Goal: Task Accomplishment & Management: Use online tool/utility

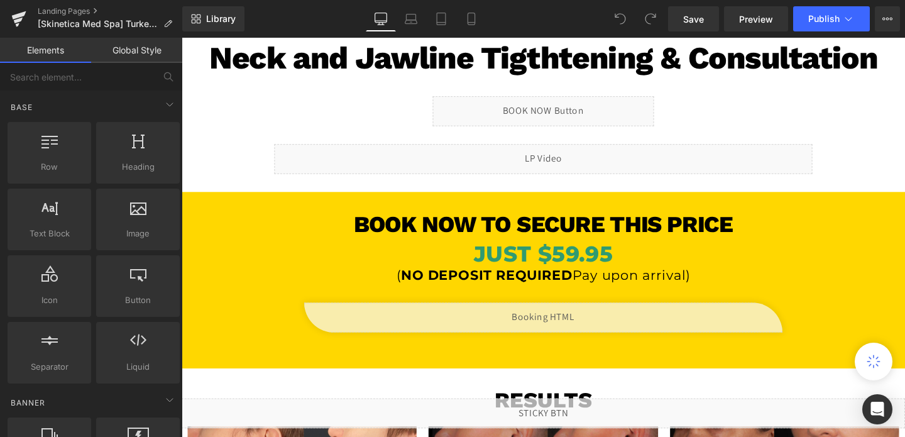
scroll to position [75, 0]
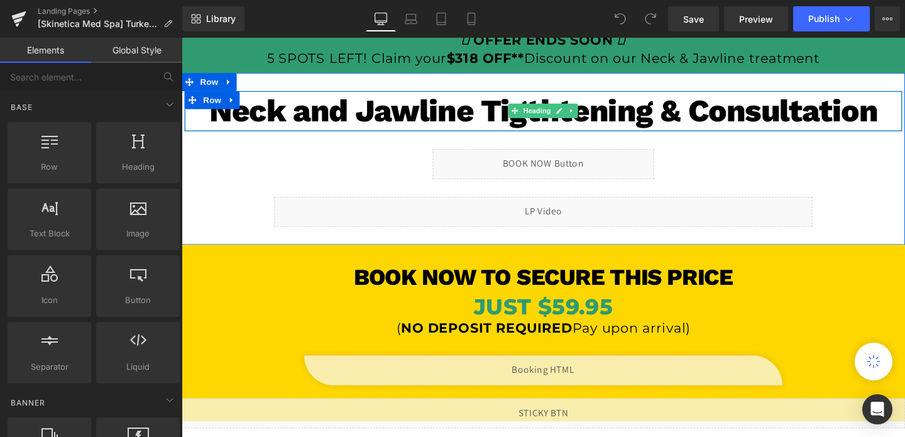
click at [598, 99] on h1 "Neck and Jawline Tigthtening & Consultation" at bounding box center [562, 115] width 754 height 43
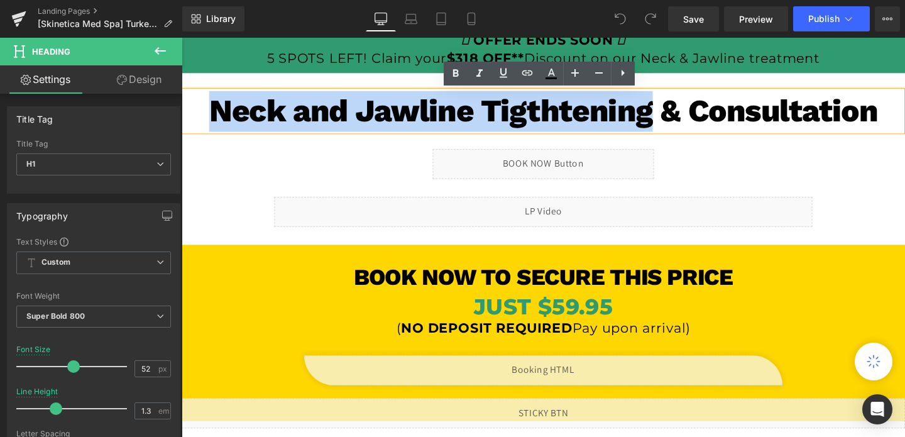
drag, startPoint x: 680, startPoint y: 111, endPoint x: 172, endPoint y: 106, distance: 508.3
click at [182, 106] on html "Liquid Liquid OFFER ENDS SOON 5 SPOTS LEFT! Claim your $318 OFF** Discount on o…" at bounding box center [562, 173] width 760 height 420
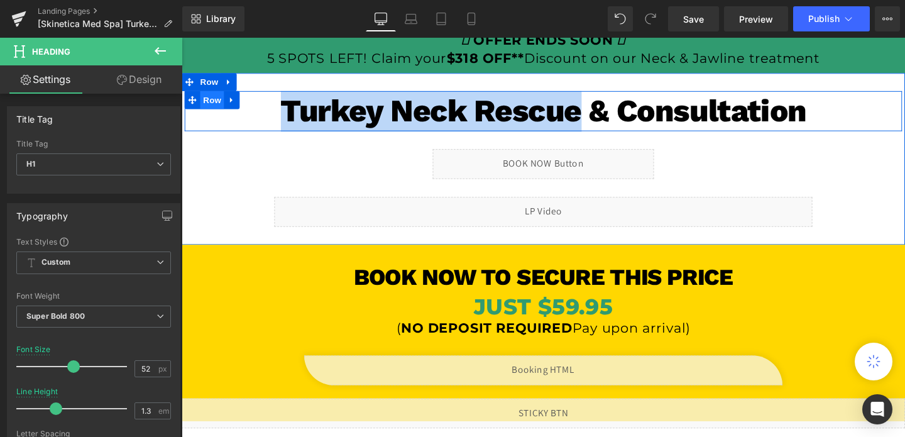
drag, startPoint x: 601, startPoint y: 116, endPoint x: 218, endPoint y: 108, distance: 383.3
click at [218, 108] on div "Turkey Neck Rescue & Consultation Heading Row" at bounding box center [562, 115] width 754 height 43
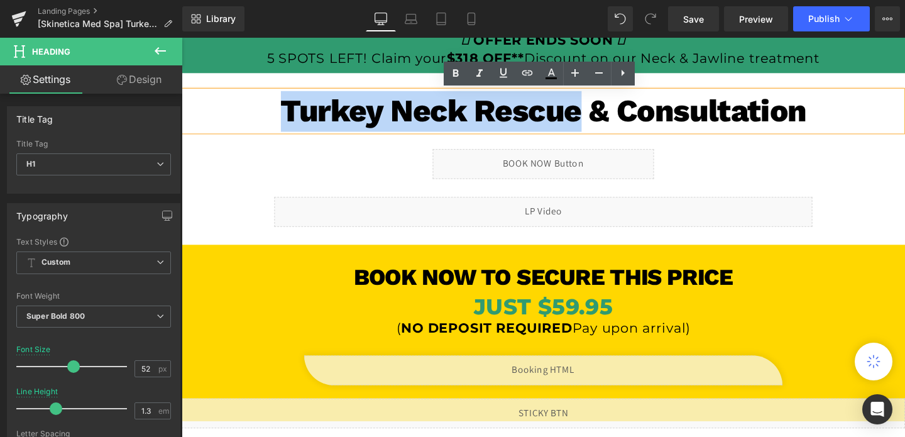
copy h1 "Turkey Neck Rescue"
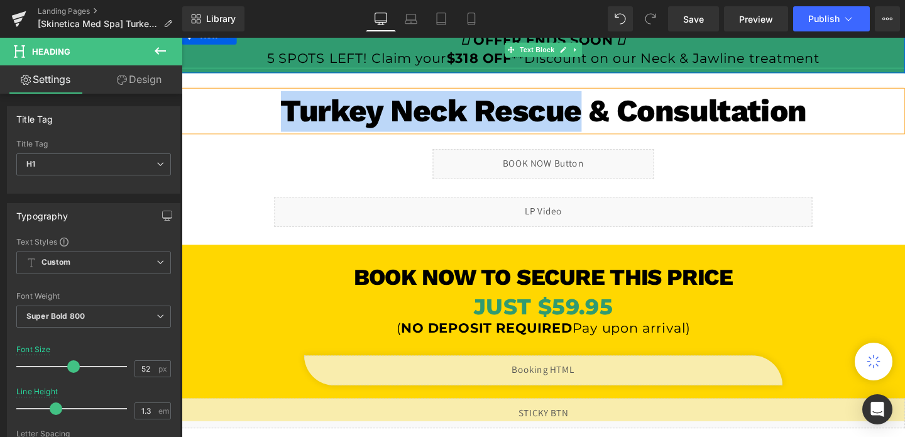
click at [766, 59] on p "OFFER ENDS SOON 5 SPOTS LEFT! Claim your $318 OFF** Discount on our Neck & Jawl…" at bounding box center [562, 50] width 760 height 39
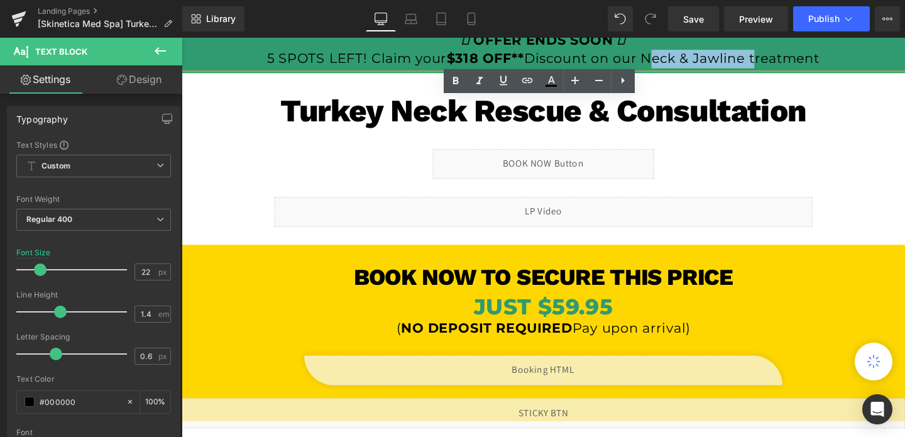
drag, startPoint x: 780, startPoint y: 58, endPoint x: 670, endPoint y: 60, distance: 109.3
click at [670, 60] on p "OFFER ENDS SOON 5 SPOTS LEFT! Claim your $318 OFF** Discount on our Neck & Jawl…" at bounding box center [562, 50] width 760 height 39
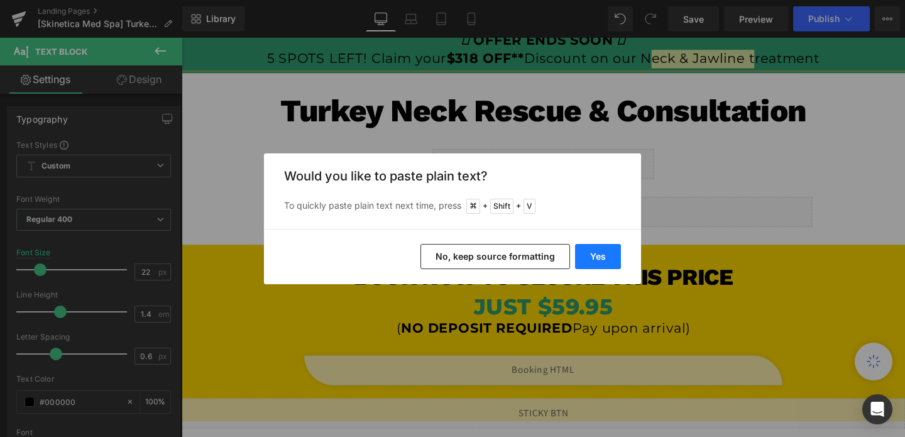
click at [599, 256] on button "Yes" at bounding box center [598, 256] width 46 height 25
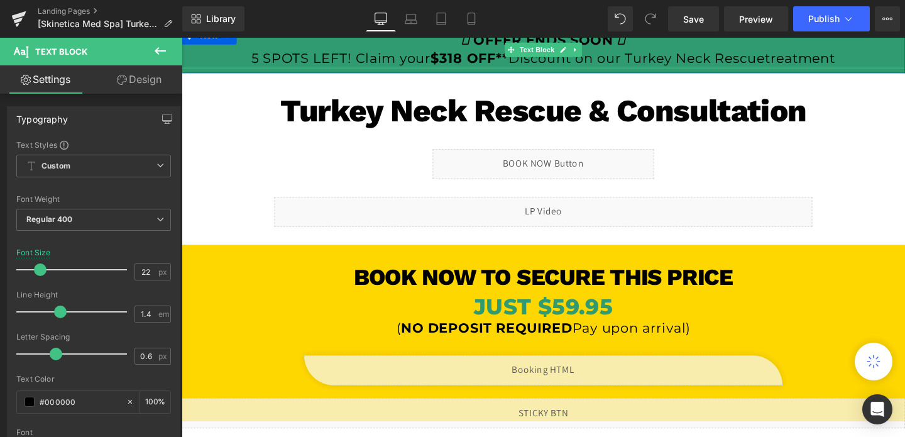
click at [802, 56] on p "OFFER ENDS SOON 5 SPOTS LEFT! Claim your $318 OFF** Discount on our Turkey Neck…" at bounding box center [562, 50] width 760 height 39
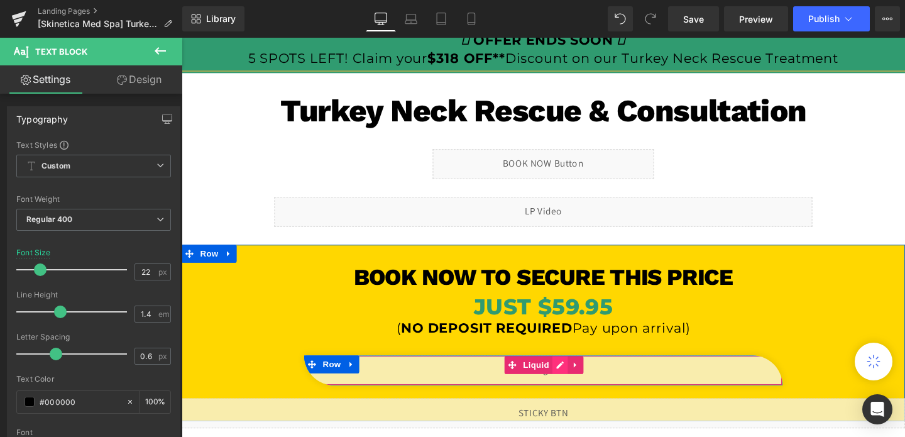
click at [574, 383] on div "Liquid" at bounding box center [561, 386] width 503 height 31
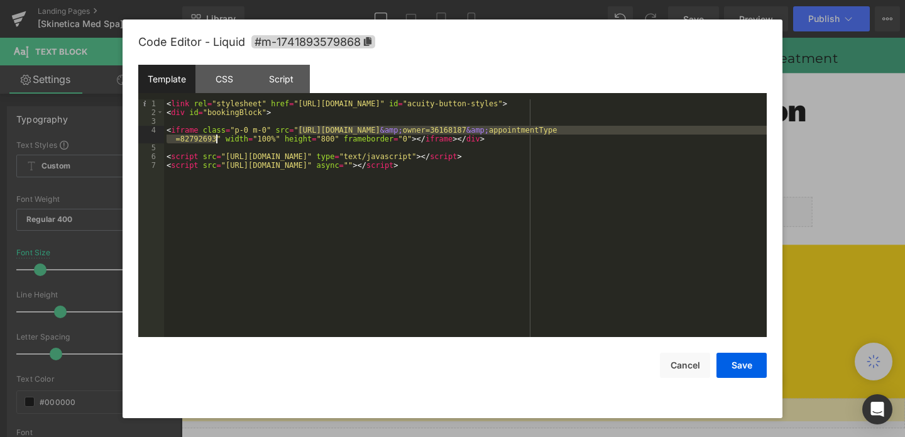
drag, startPoint x: 299, startPoint y: 130, endPoint x: 215, endPoint y: 136, distance: 83.8
click at [215, 136] on div "< link rel = "stylesheet" href = "[URL][DOMAIN_NAME]" id = "acuity-button-style…" at bounding box center [465, 226] width 603 height 255
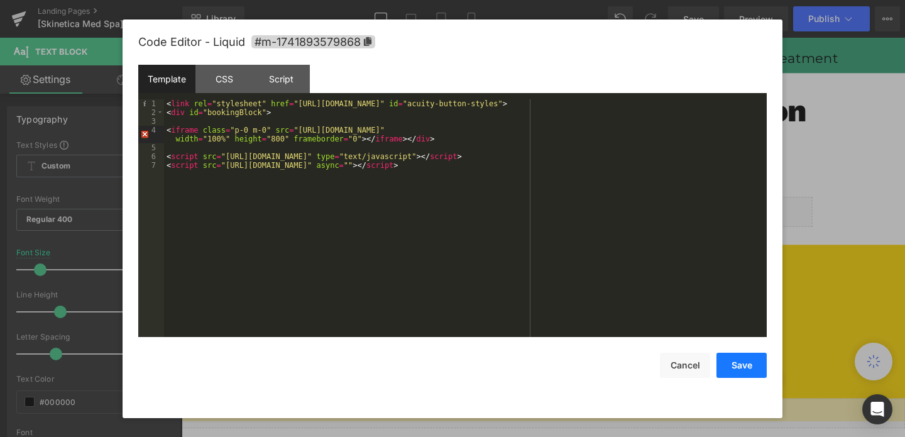
click at [738, 364] on button "Save" at bounding box center [741, 364] width 50 height 25
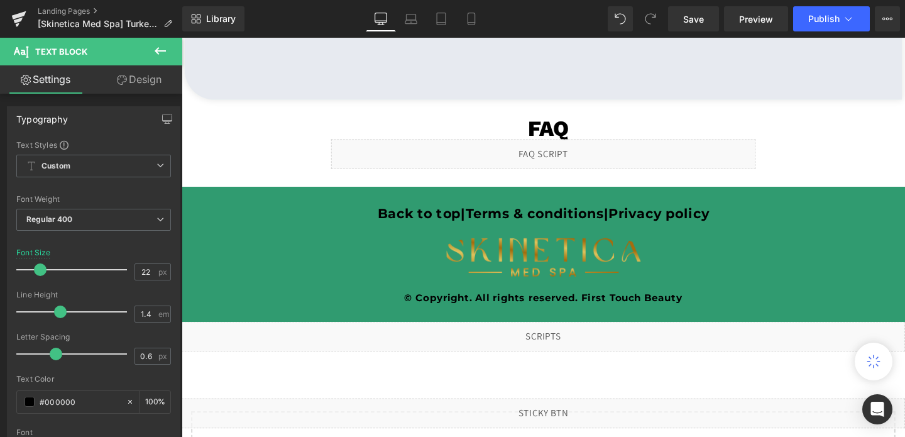
scroll to position [3075, 0]
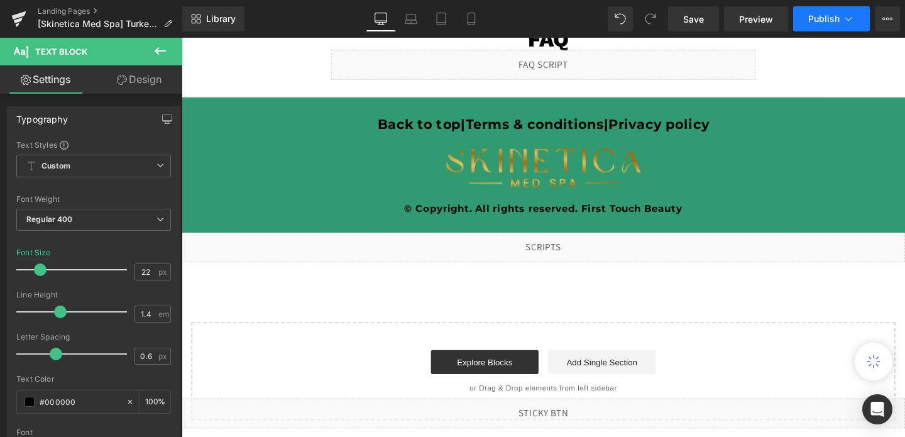
click at [814, 23] on span "Publish" at bounding box center [823, 19] width 31 height 10
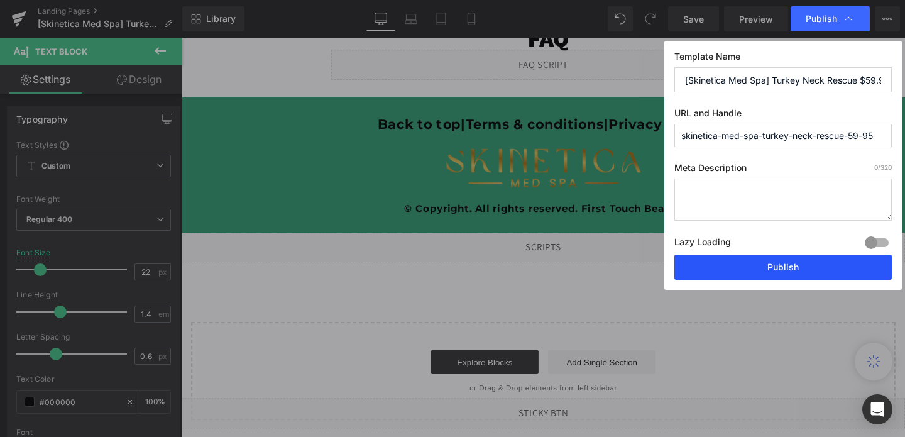
click at [740, 274] on button "Publish" at bounding box center [782, 266] width 217 height 25
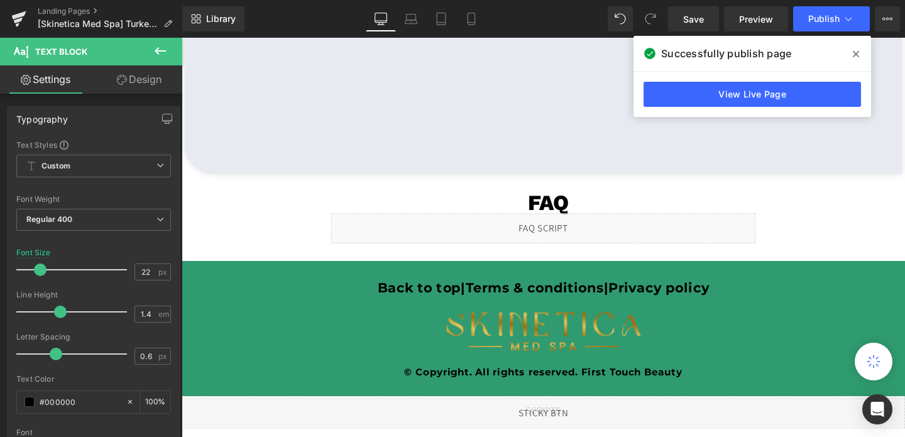
scroll to position [2907, 0]
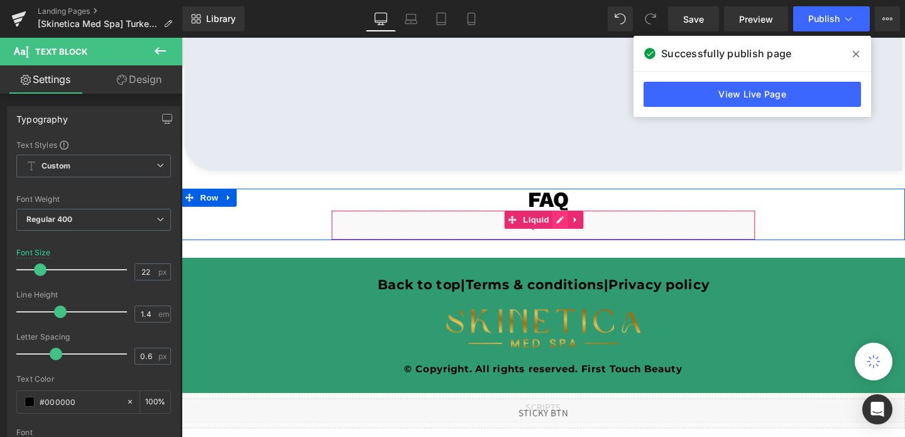
click at [574, 226] on div "Liquid" at bounding box center [562, 234] width 446 height 31
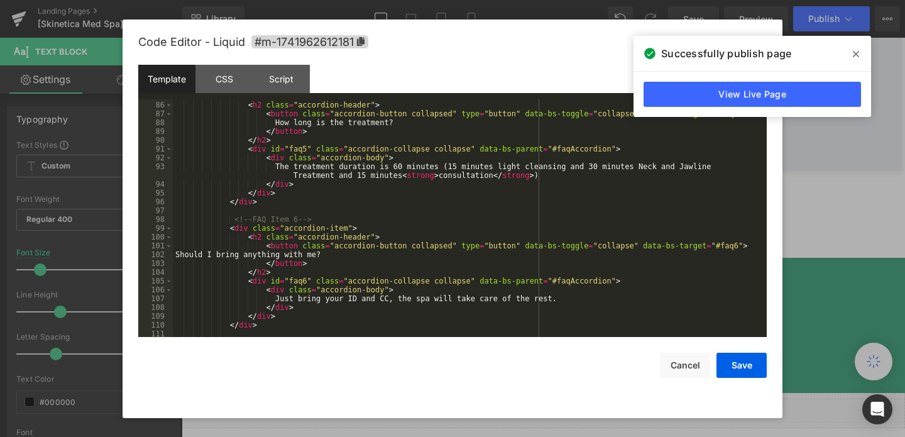
scroll to position [781, 0]
drag, startPoint x: 647, startPoint y: 166, endPoint x: 721, endPoint y: 169, distance: 74.2
click at [721, 169] on div "< div class = "accordion-item" > < h2 class = "accordion-header" > < button cla…" at bounding box center [467, 219] width 589 height 255
click at [725, 369] on button "Save" at bounding box center [741, 364] width 50 height 25
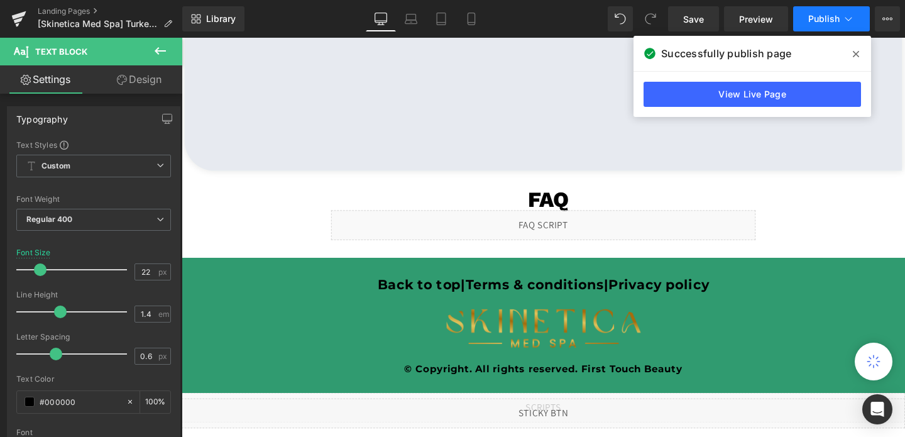
click at [811, 13] on button "Publish" at bounding box center [831, 18] width 77 height 25
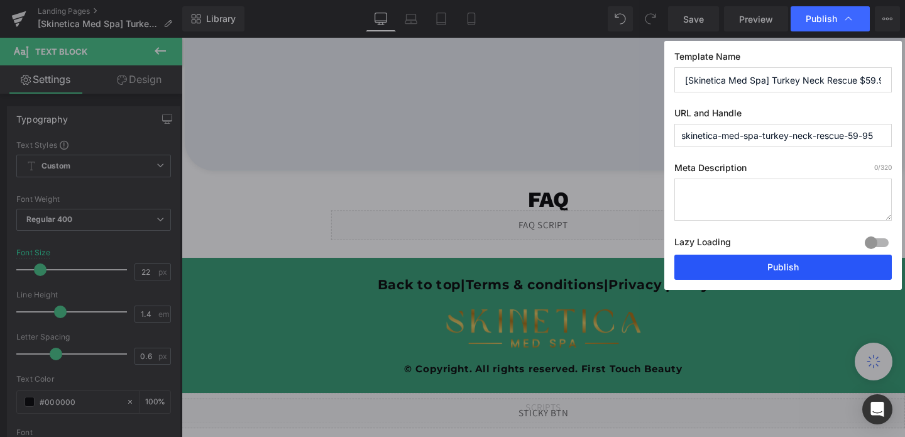
click at [770, 270] on button "Publish" at bounding box center [782, 266] width 217 height 25
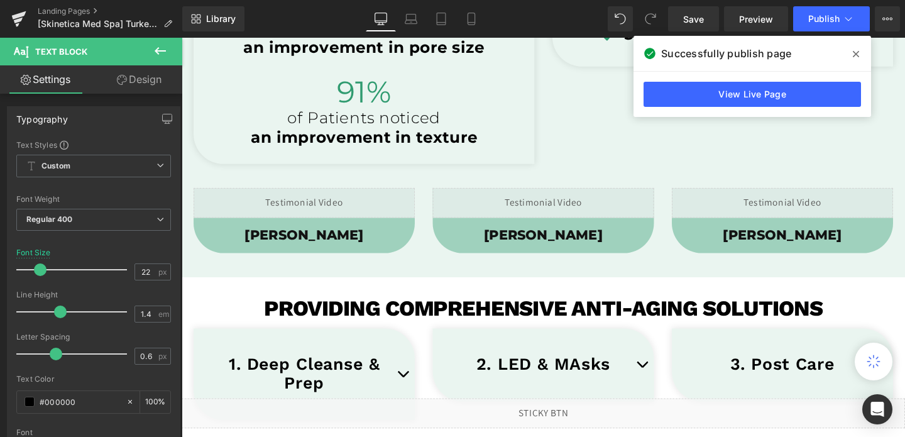
scroll to position [933, 0]
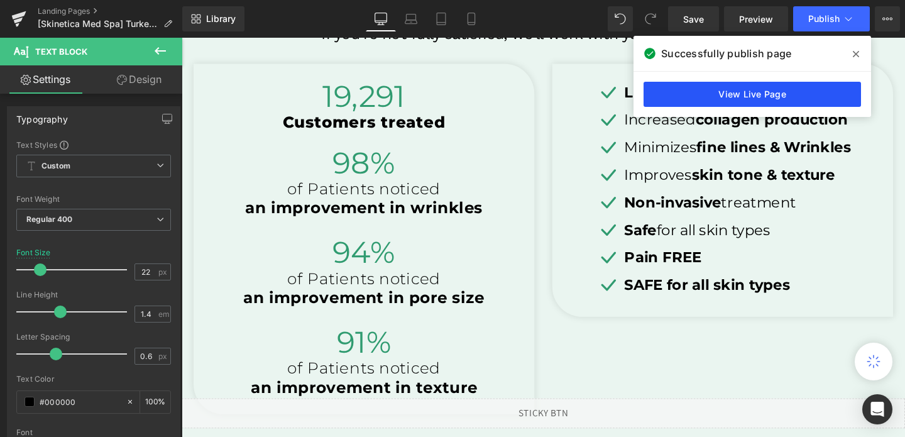
click at [720, 91] on link "View Live Page" at bounding box center [751, 94] width 217 height 25
